Goal: Navigation & Orientation: Find specific page/section

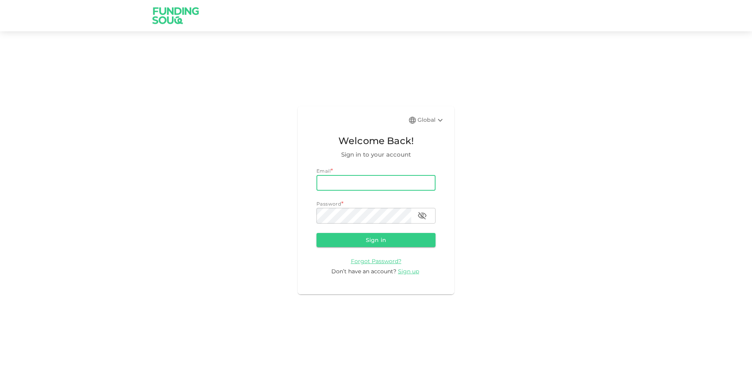
drag, startPoint x: 369, startPoint y: 181, endPoint x: 367, endPoint y: 186, distance: 5.8
click at [369, 181] on input "email" at bounding box center [376, 183] width 119 height 16
type input "[EMAIL_ADDRESS][DOMAIN_NAME]"
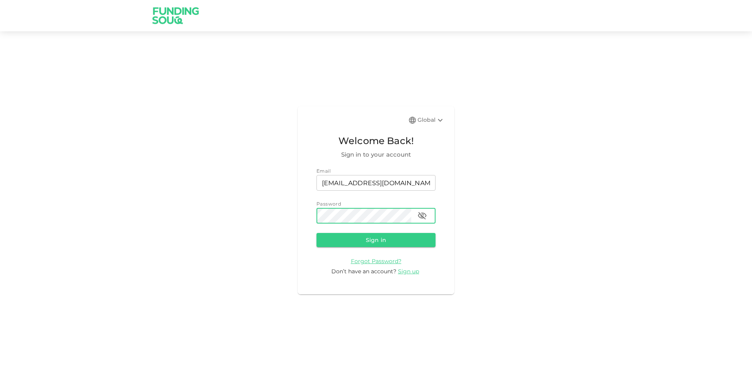
click at [317, 233] on button "Sign in" at bounding box center [376, 240] width 119 height 14
click at [417, 215] on button "button" at bounding box center [422, 216] width 16 height 16
click at [373, 237] on button "Sign in" at bounding box center [376, 240] width 119 height 14
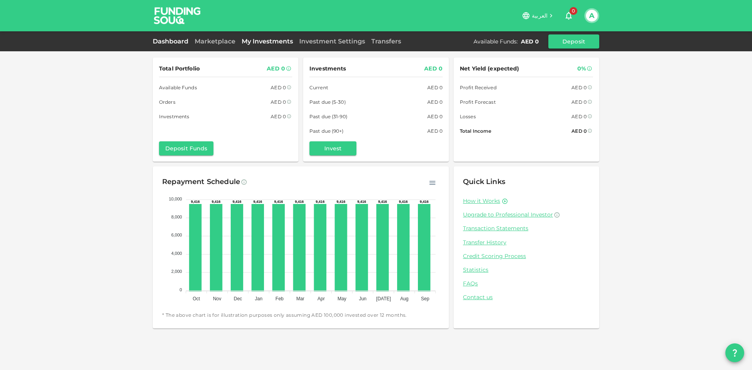
click at [246, 40] on link "My Investments" at bounding box center [268, 41] width 58 height 7
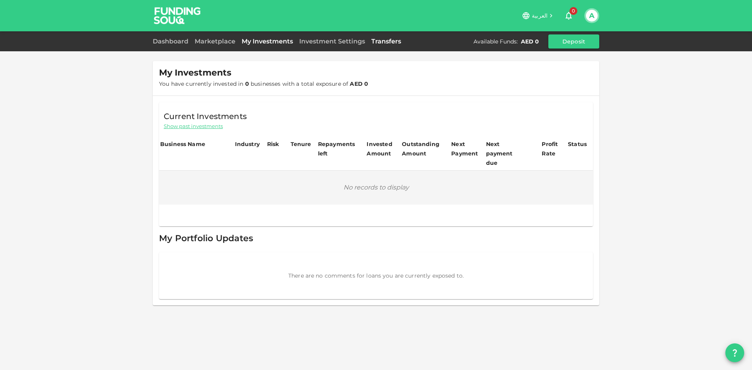
click at [387, 40] on link "Transfers" at bounding box center [386, 41] width 36 height 7
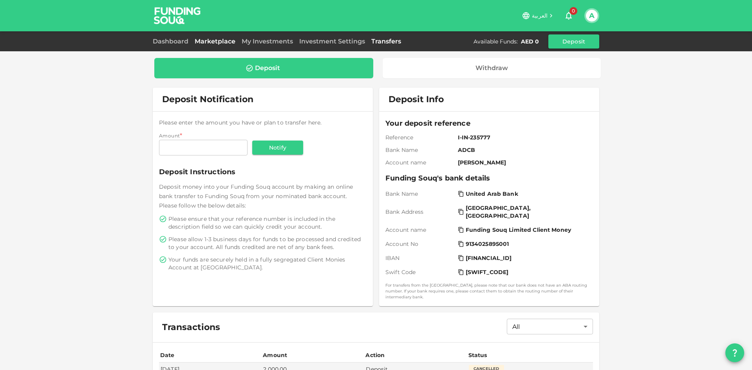
click at [217, 41] on link "Marketplace" at bounding box center [215, 41] width 47 height 7
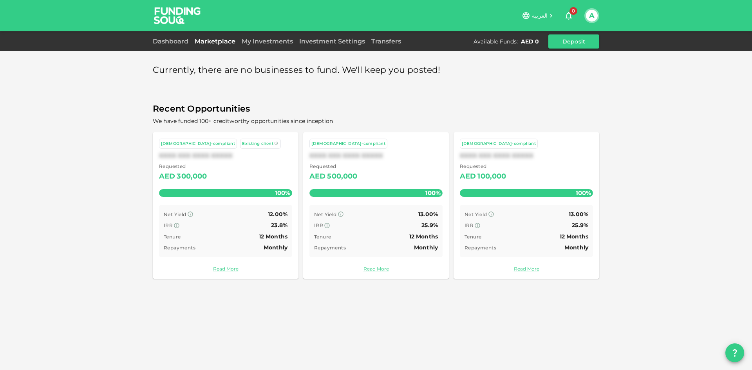
click at [114, 255] on div "Currently, there are no businesses to fund. We'll keep you posted! Recent Oppor…" at bounding box center [376, 185] width 752 height 370
click at [223, 268] on link "Read More" at bounding box center [225, 268] width 133 height 7
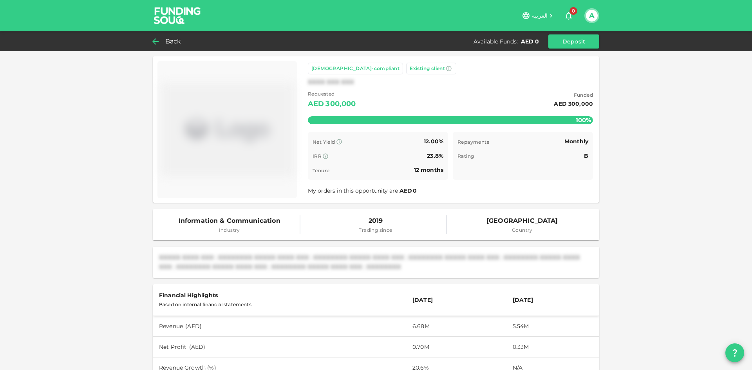
click at [166, 38] on span "Back" at bounding box center [173, 41] width 16 height 11
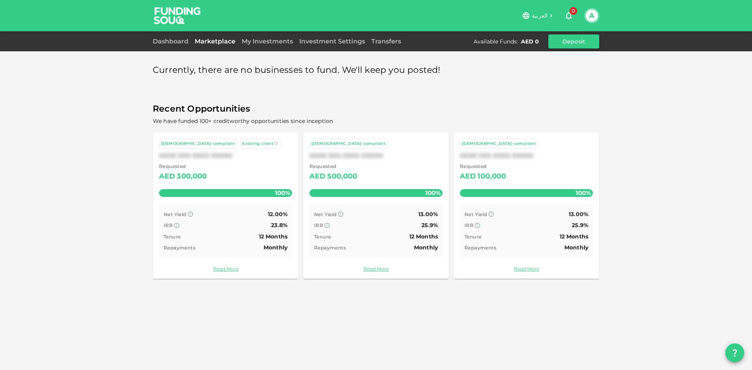
click at [588, 14] on button "A" at bounding box center [592, 16] width 12 height 12
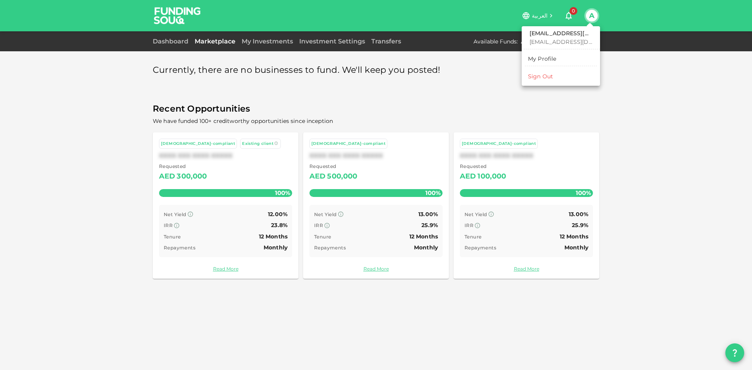
click at [552, 75] on div "Sign Out" at bounding box center [540, 76] width 25 height 8
